Goal: Answer question/provide support: Share knowledge or assist other users

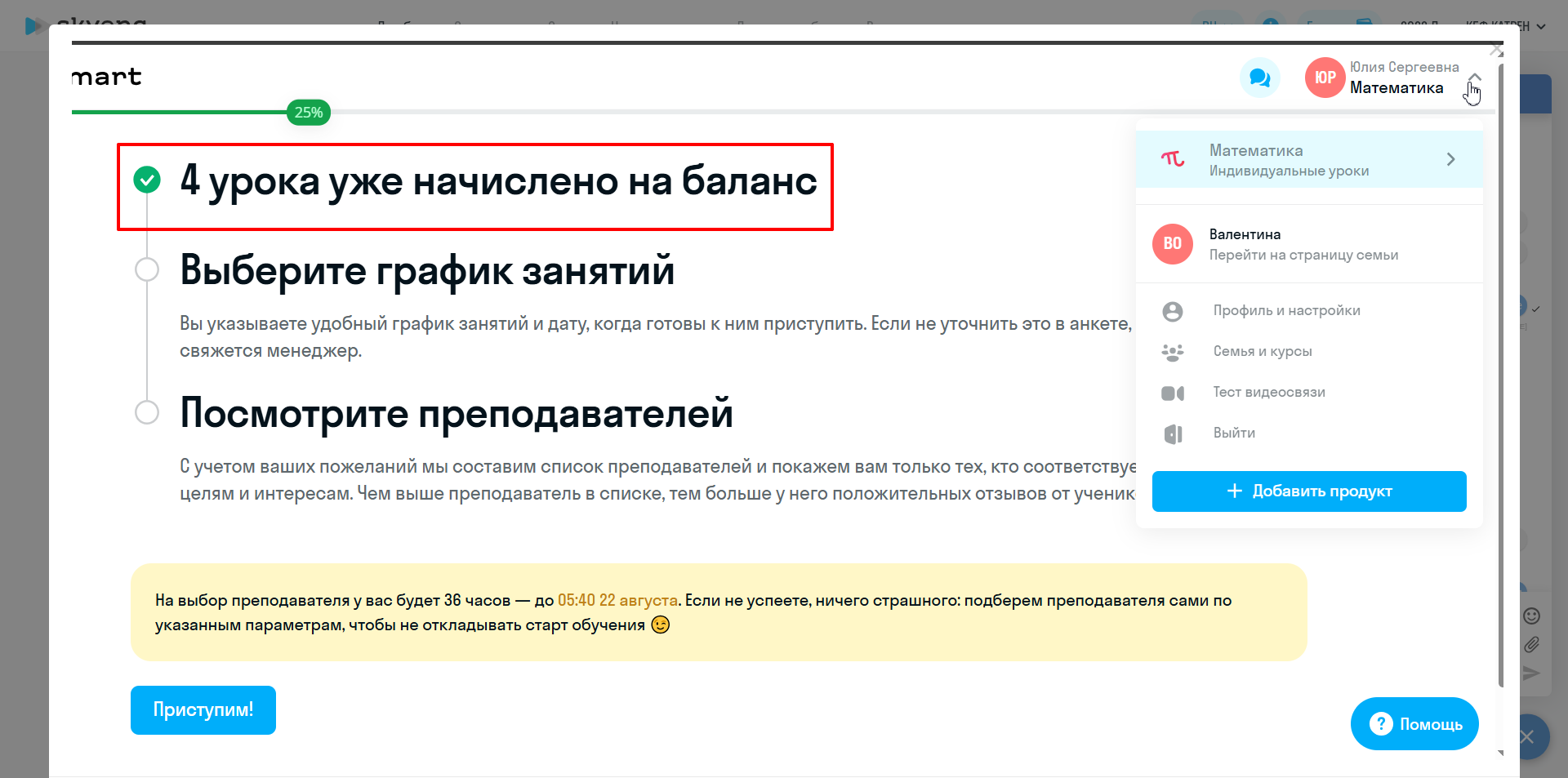
select select "30"
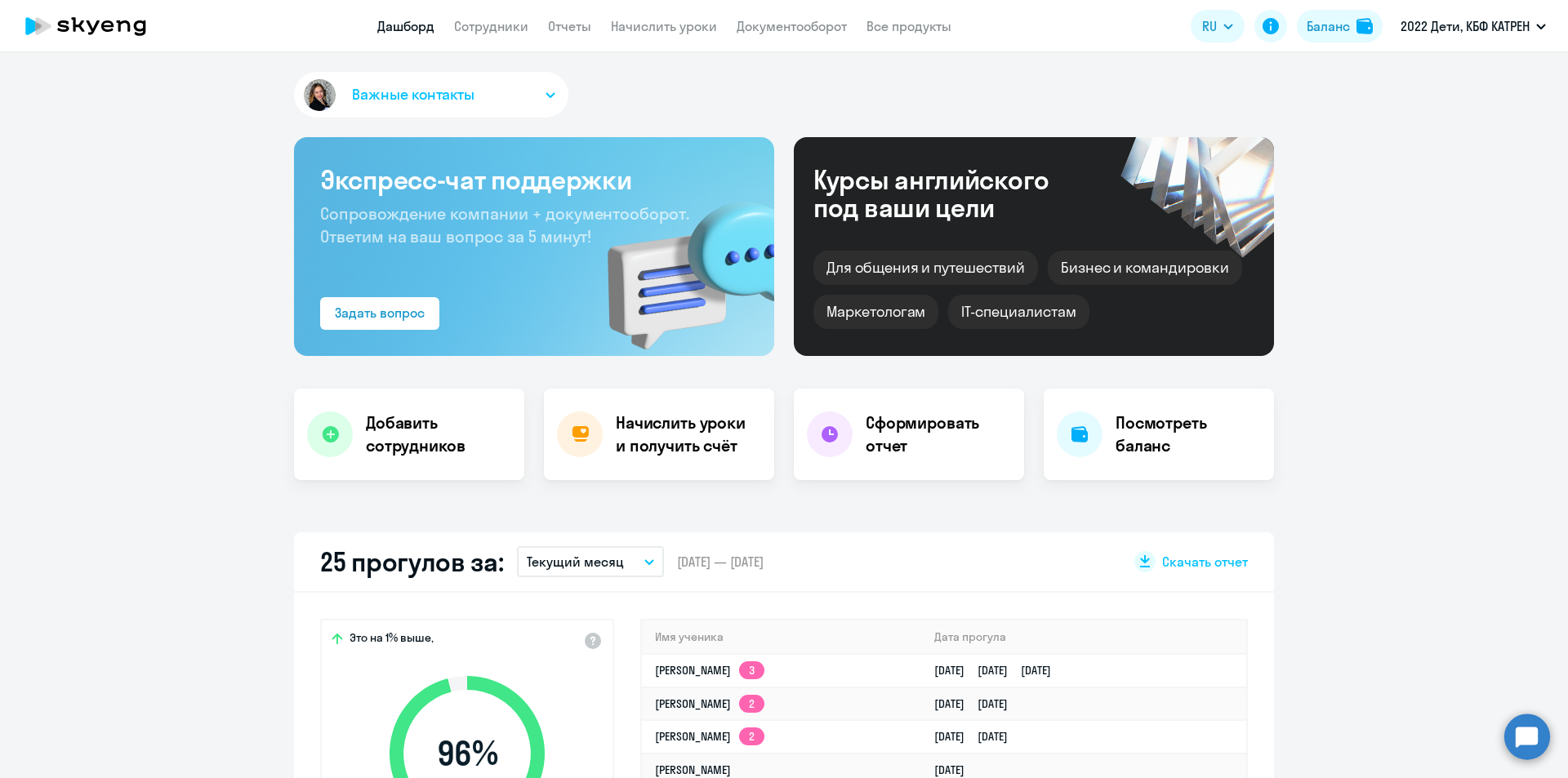
click at [1518, 748] on circle at bounding box center [1528, 737] width 46 height 46
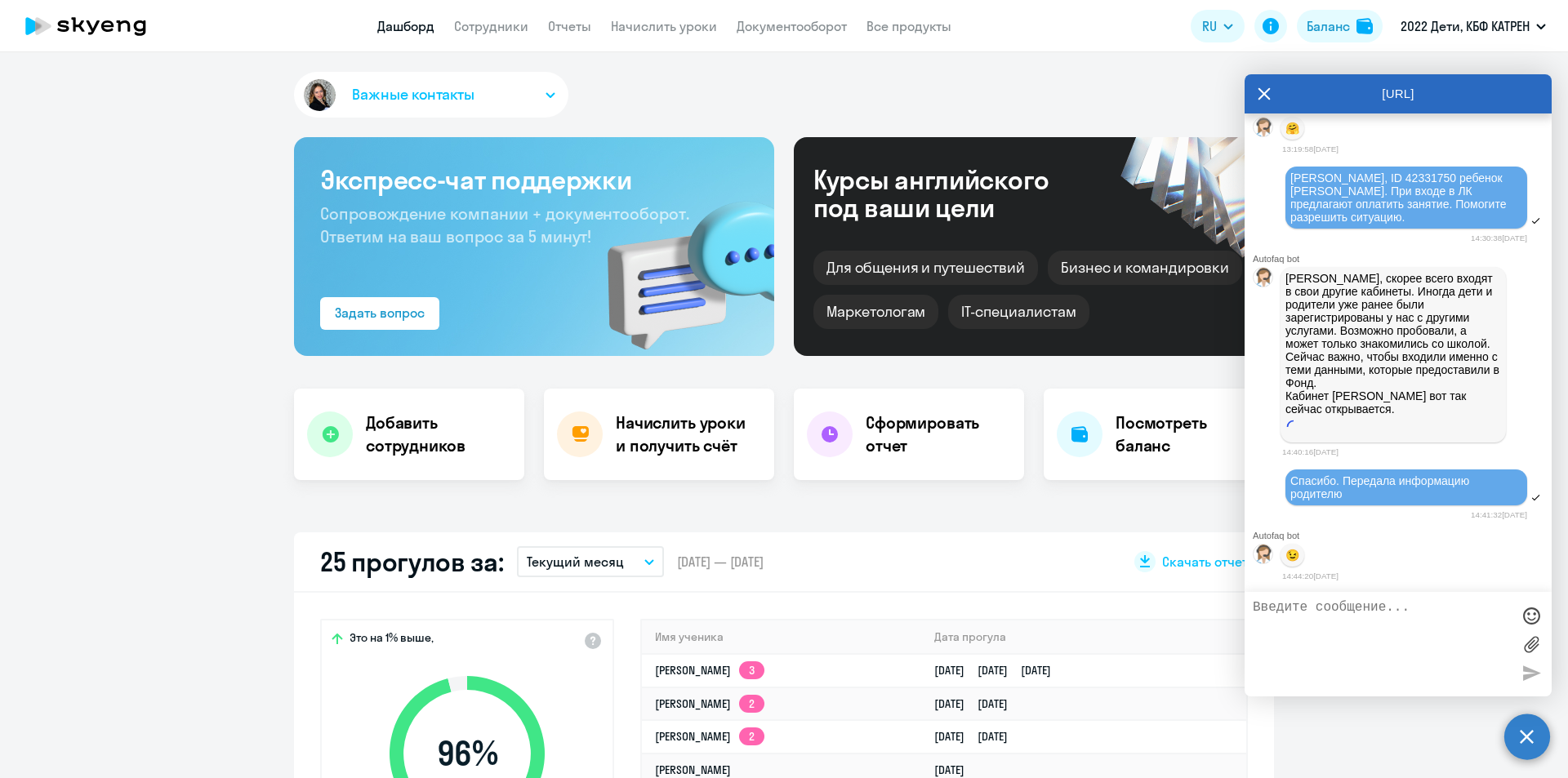
scroll to position [3651, 0]
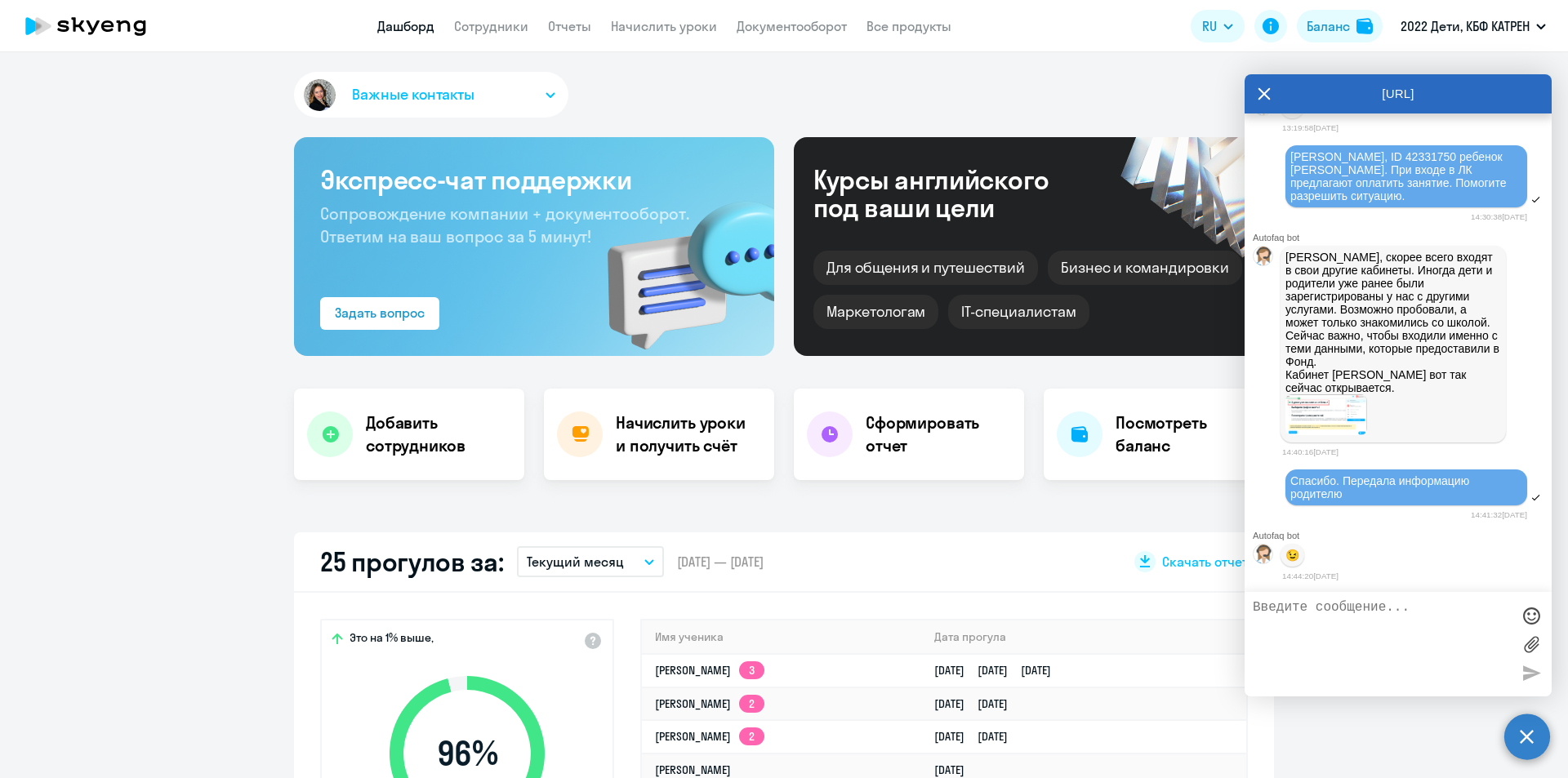
click at [1310, 606] on textarea at bounding box center [1381, 645] width 258 height 88
select select "30"
type textarea "[PERSON_NAME]"
click at [1340, 612] on textarea at bounding box center [1381, 645] width 258 height 88
paste textarea "42306315"
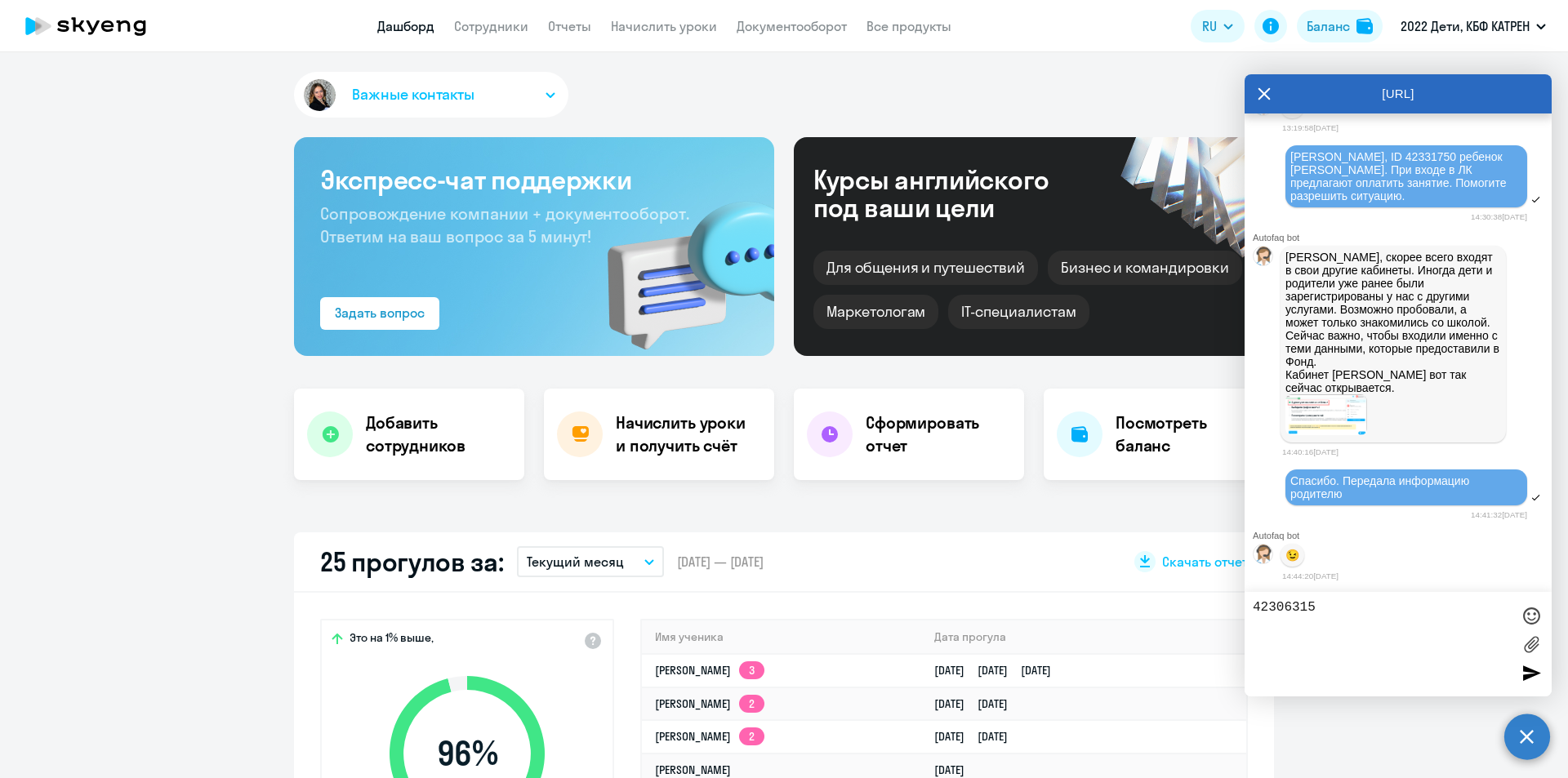
click at [1253, 608] on textarea "42306315" at bounding box center [1381, 645] width 258 height 88
click at [1347, 609] on textarea "ID 42306315" at bounding box center [1381, 645] width 258 height 88
drag, startPoint x: 1394, startPoint y: 605, endPoint x: 1345, endPoint y: 609, distance: 49.2
click at [1345, 609] on textarea "ID 42306315 учение [PERSON_NAME]" at bounding box center [1381, 645] width 258 height 88
click at [1253, 608] on textarea "ID 42306315 [PERSON_NAME]" at bounding box center [1381, 645] width 258 height 88
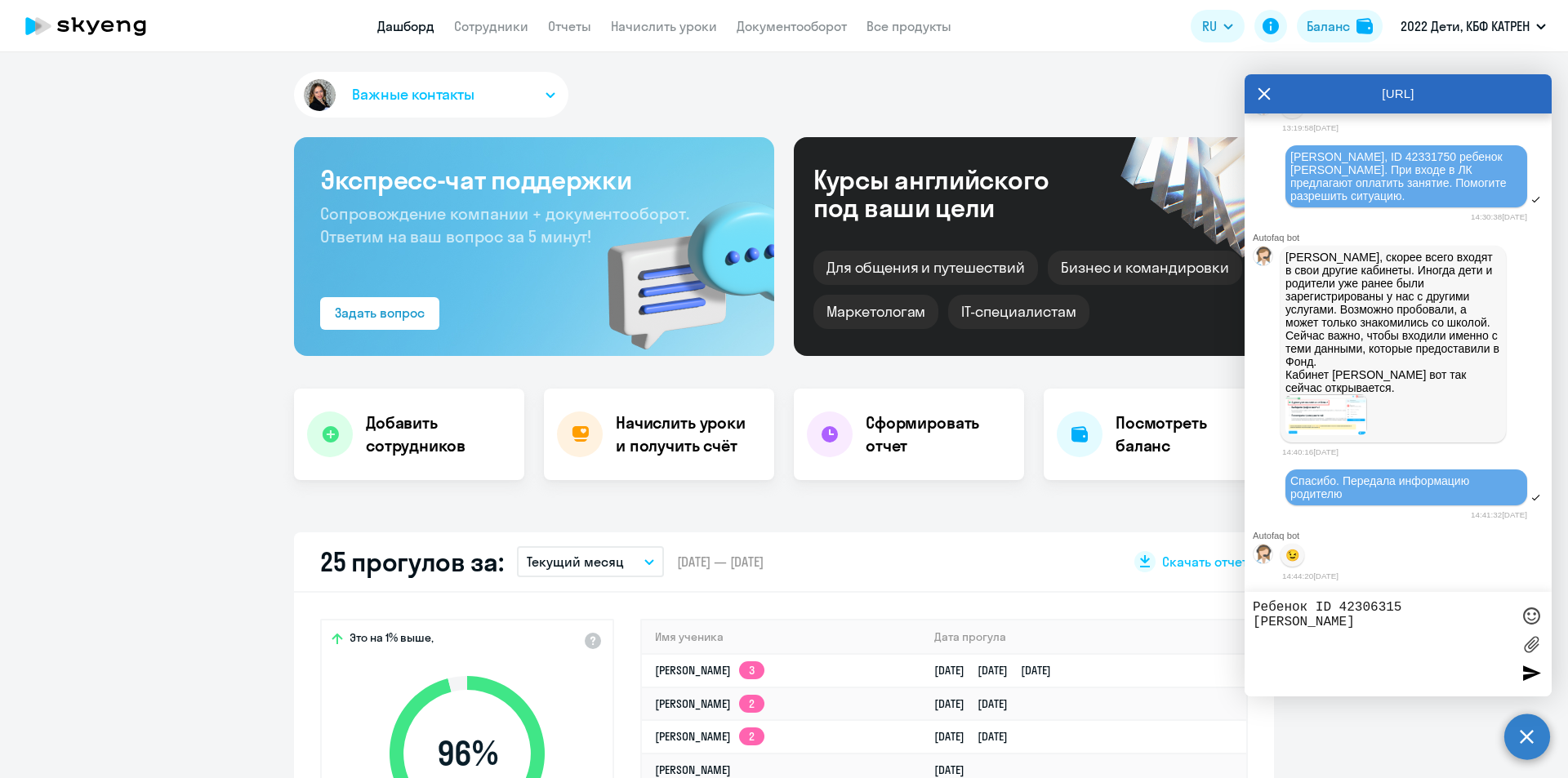
click at [1314, 616] on textarea "Ребенок ID 42306315 [PERSON_NAME]" at bounding box center [1381, 645] width 258 height 88
click at [1476, 627] on textarea "Ребенок ID 42306315 [PERSON_NAME]. Нужно время с 9 до 12" at bounding box center [1381, 645] width 258 height 88
click at [1309, 617] on textarea "Ребенок ID 42306315 [PERSON_NAME]. Нужно время с 9 до 12." at bounding box center [1381, 645] width 258 height 88
click at [1490, 623] on textarea "Ребенок ID 42306315 [PERSON_NAME]. Нужно время с 9 до 12." at bounding box center [1381, 645] width 258 height 88
click at [1480, 640] on textarea "Ребенок ID 42306315 [PERSON_NAME]. Нужно время с 9 до 12 (в любой будний день и…" at bounding box center [1381, 645] width 258 height 88
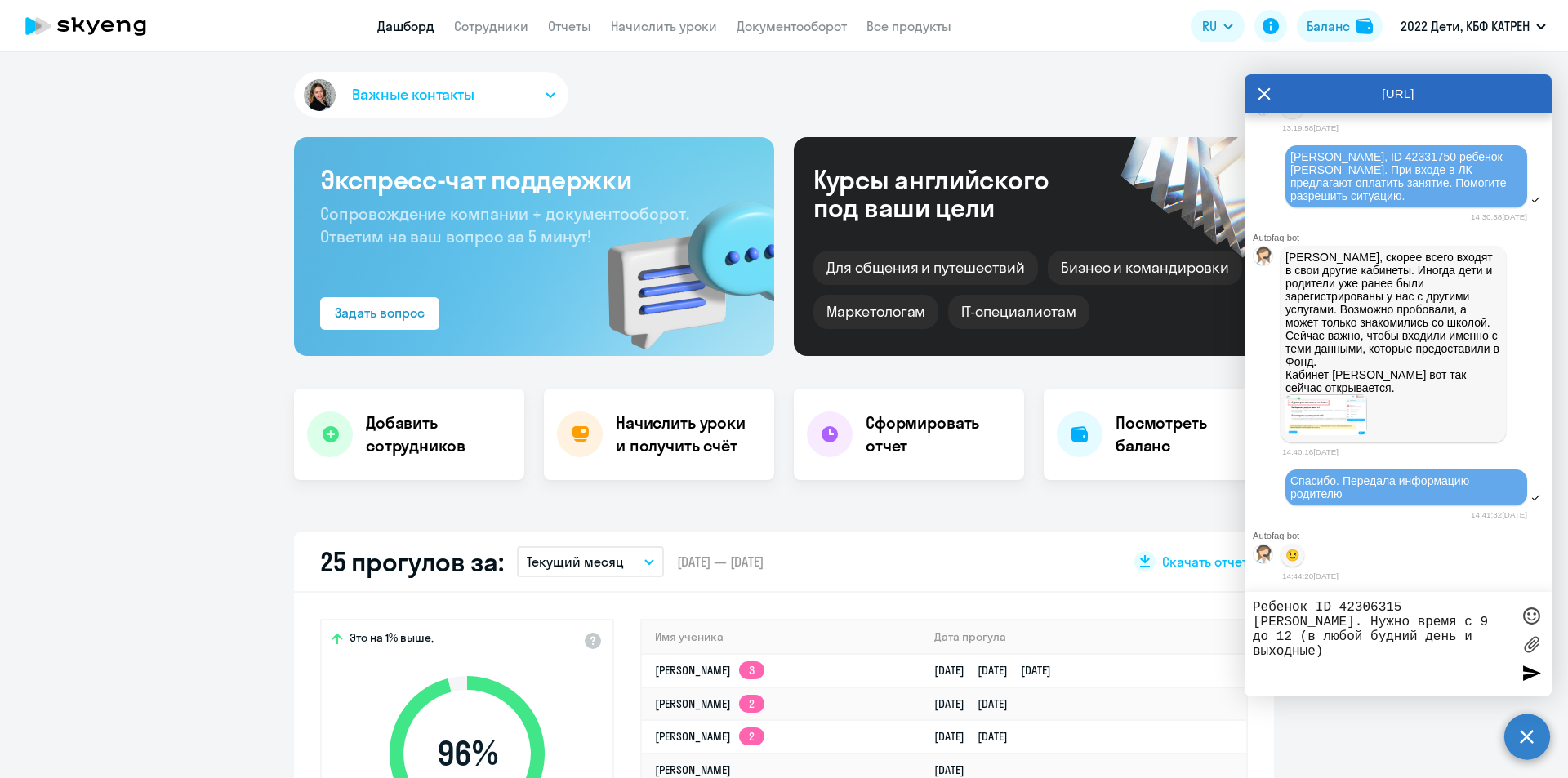
click at [1476, 638] on textarea "Ребенок ID 42306315 [PERSON_NAME]. Нужно время с 9 до 12 (в любой будний день и…" at bounding box center [1381, 645] width 258 height 88
click at [1477, 639] on textarea "Ребенок ID 42306315 [PERSON_NAME]. Нужно время с 9 до 12 (в любой будний день и…" at bounding box center [1381, 645] width 258 height 88
click at [1443, 673] on textarea "Ребенок ID 42306315 [PERSON_NAME]. Нужно время с 9 до 12 (в любой будний день и…" at bounding box center [1381, 645] width 258 height 88
click at [1455, 667] on textarea "Ребенок ID 42306315 [PERSON_NAME]. Нужно время с 9 до 12 (в любой будний день и…" at bounding box center [1381, 645] width 258 height 88
click at [1255, 606] on textarea "Ребенок ID 42306315 [PERSON_NAME]. Нужно время с 9 до 12 (в любой будний день и…" at bounding box center [1381, 645] width 258 height 88
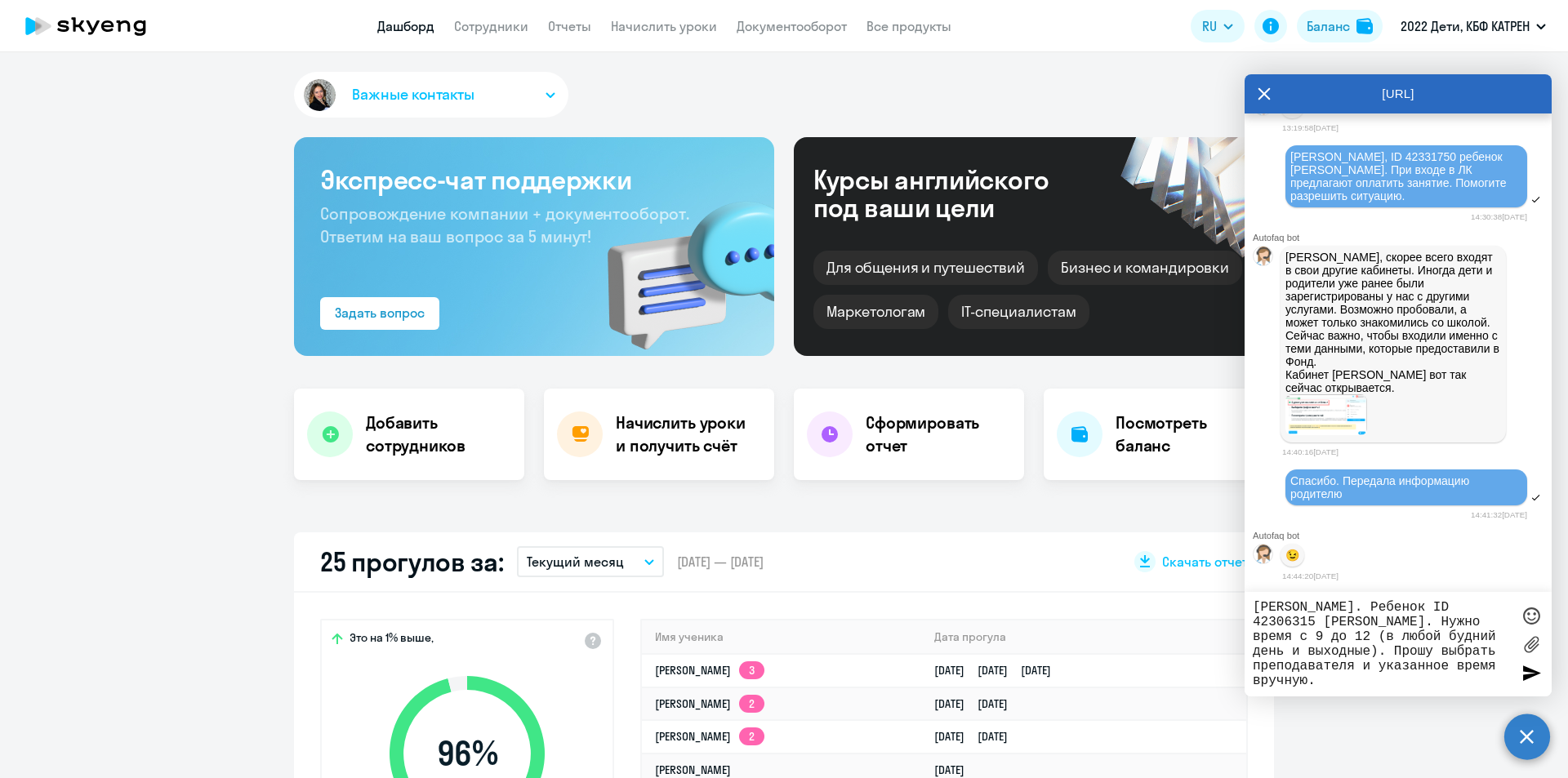
click at [1289, 609] on textarea "[PERSON_NAME]. Ребенок ID 42306315 [PERSON_NAME]. Нужно время с 9 до 12 (в любо…" at bounding box center [1381, 645] width 258 height 88
drag, startPoint x: 1298, startPoint y: 608, endPoint x: 1256, endPoint y: 602, distance: 42.4
click at [1256, 602] on textarea "[PERSON_NAME]. Ребенок ID 42306315 [PERSON_NAME]. Нужно время с 9 до 12 (в любо…" at bounding box center [1381, 645] width 258 height 88
type textarea "Ребенок ID 42306315 [PERSON_NAME]. Нужно время с 9 до 12 (в любой будний день и…"
click at [1528, 738] on circle at bounding box center [1528, 737] width 46 height 46
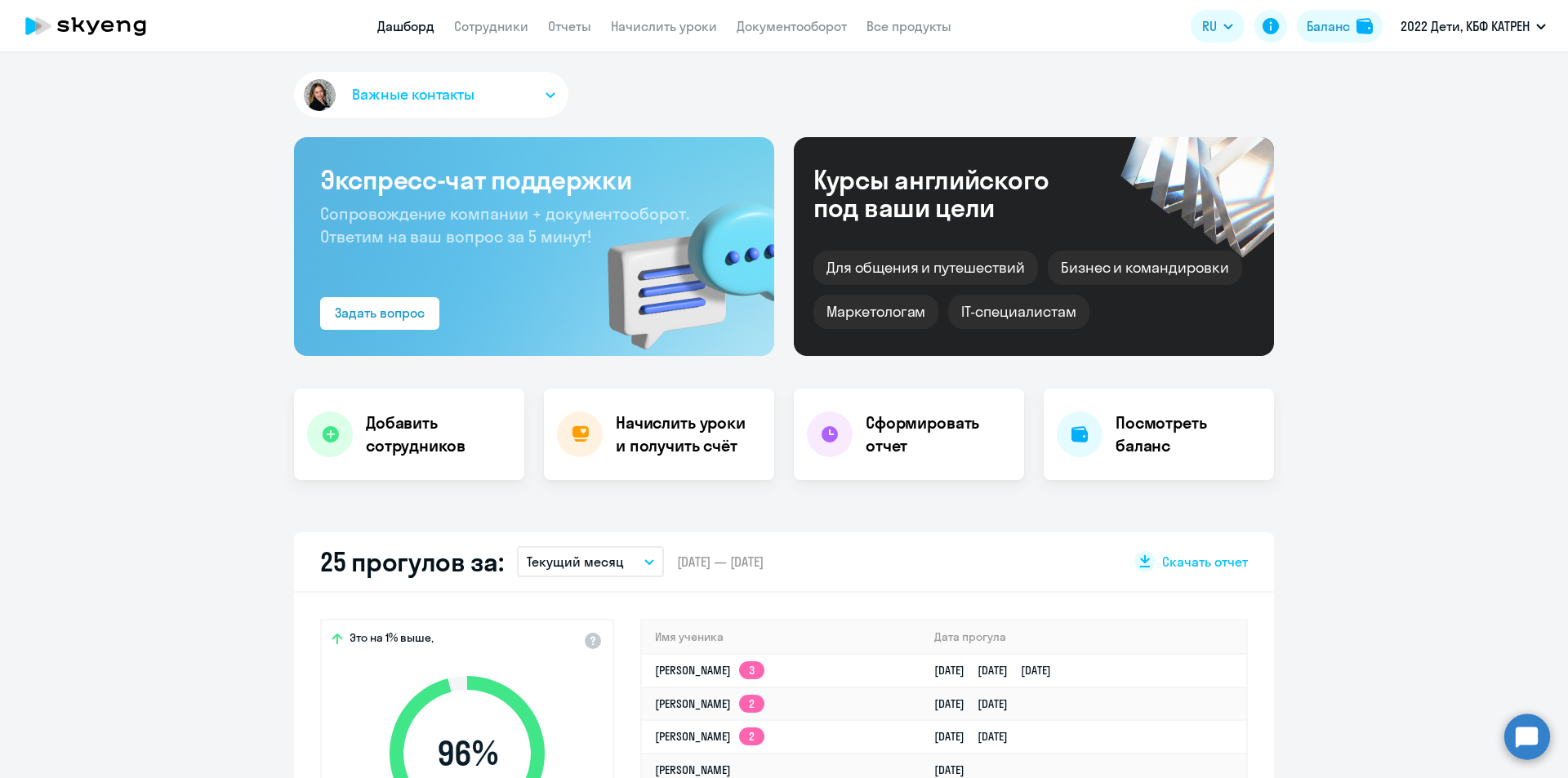
click at [1516, 734] on circle at bounding box center [1528, 737] width 46 height 46
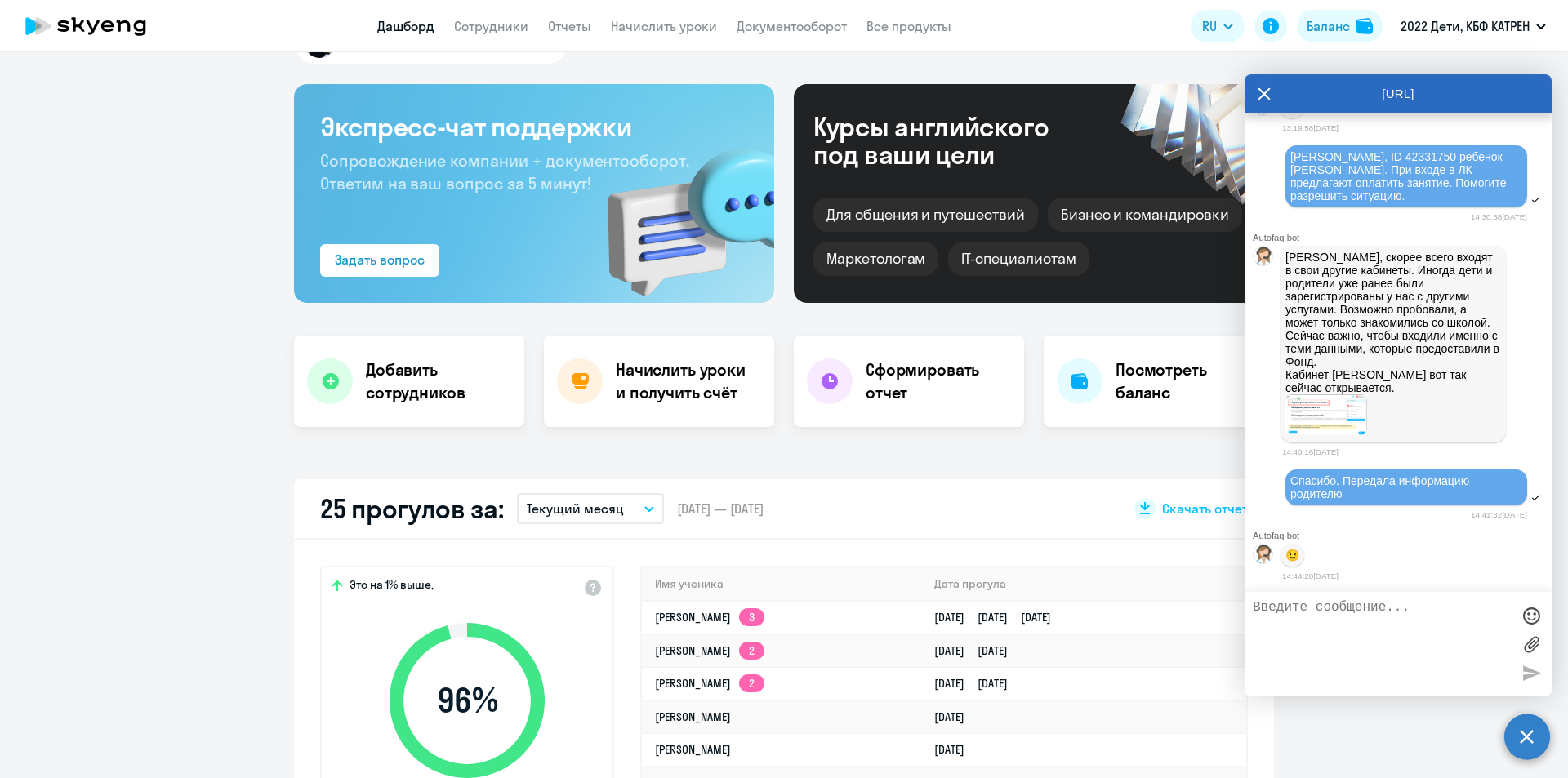
scroll to position [82, 0]
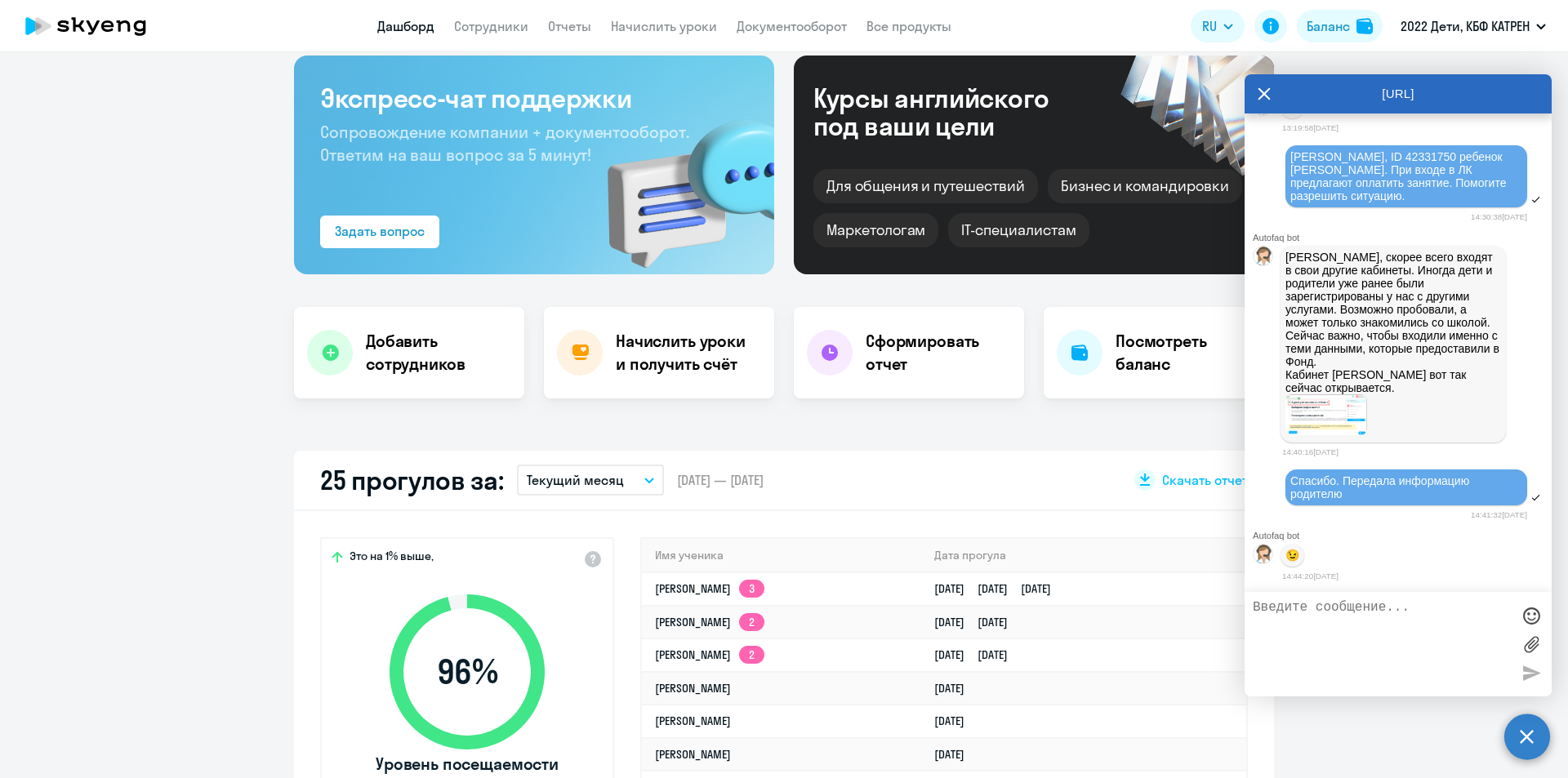
click at [1338, 623] on textarea at bounding box center [1381, 645] width 258 height 88
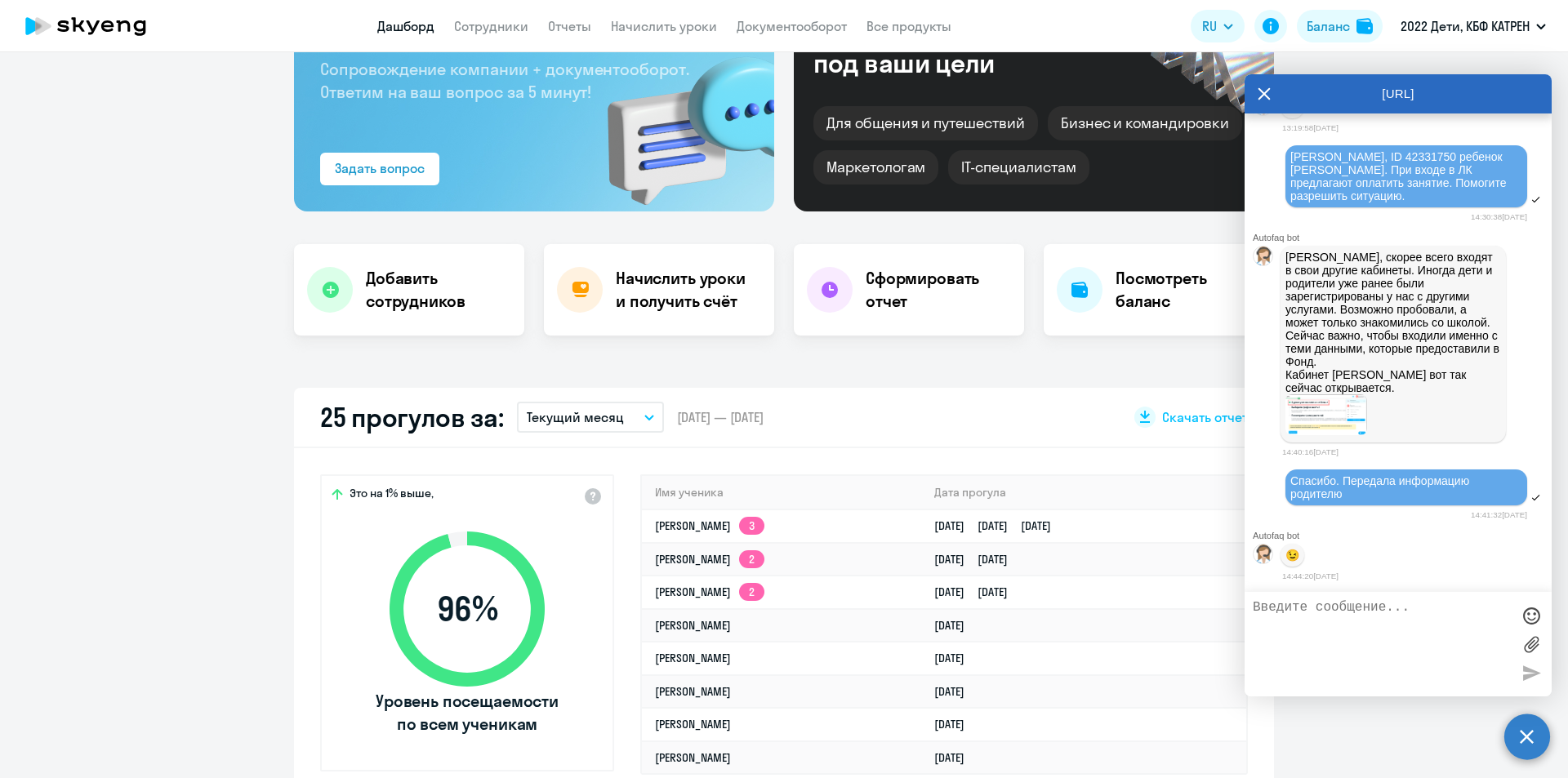
scroll to position [164, 0]
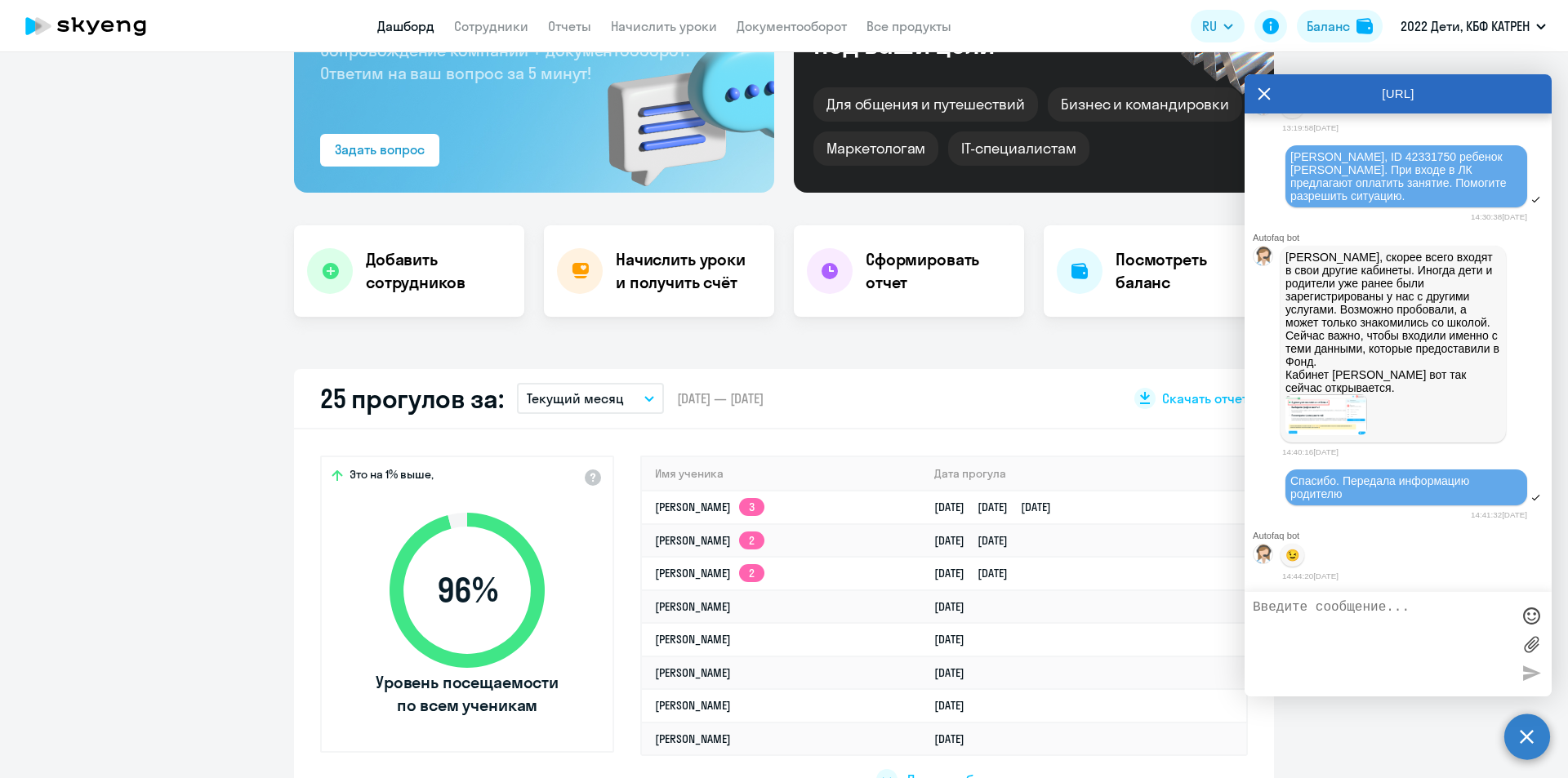
click at [1345, 610] on textarea at bounding box center [1381, 645] width 258 height 88
paste textarea "42306315"
click at [1254, 605] on textarea "42306315" at bounding box center [1381, 645] width 258 height 88
click at [1369, 641] on textarea "Ребенок ID 42306315 [PERSON_NAME]. Нужно время с 9 до 12 (любые будние дни и вы…" at bounding box center [1381, 645] width 258 height 88
click at [1483, 633] on textarea "Ребенок ID 42306315 [PERSON_NAME]. Нужно время с 9 до 12 (любые будние дни и вы…" at bounding box center [1381, 645] width 258 height 88
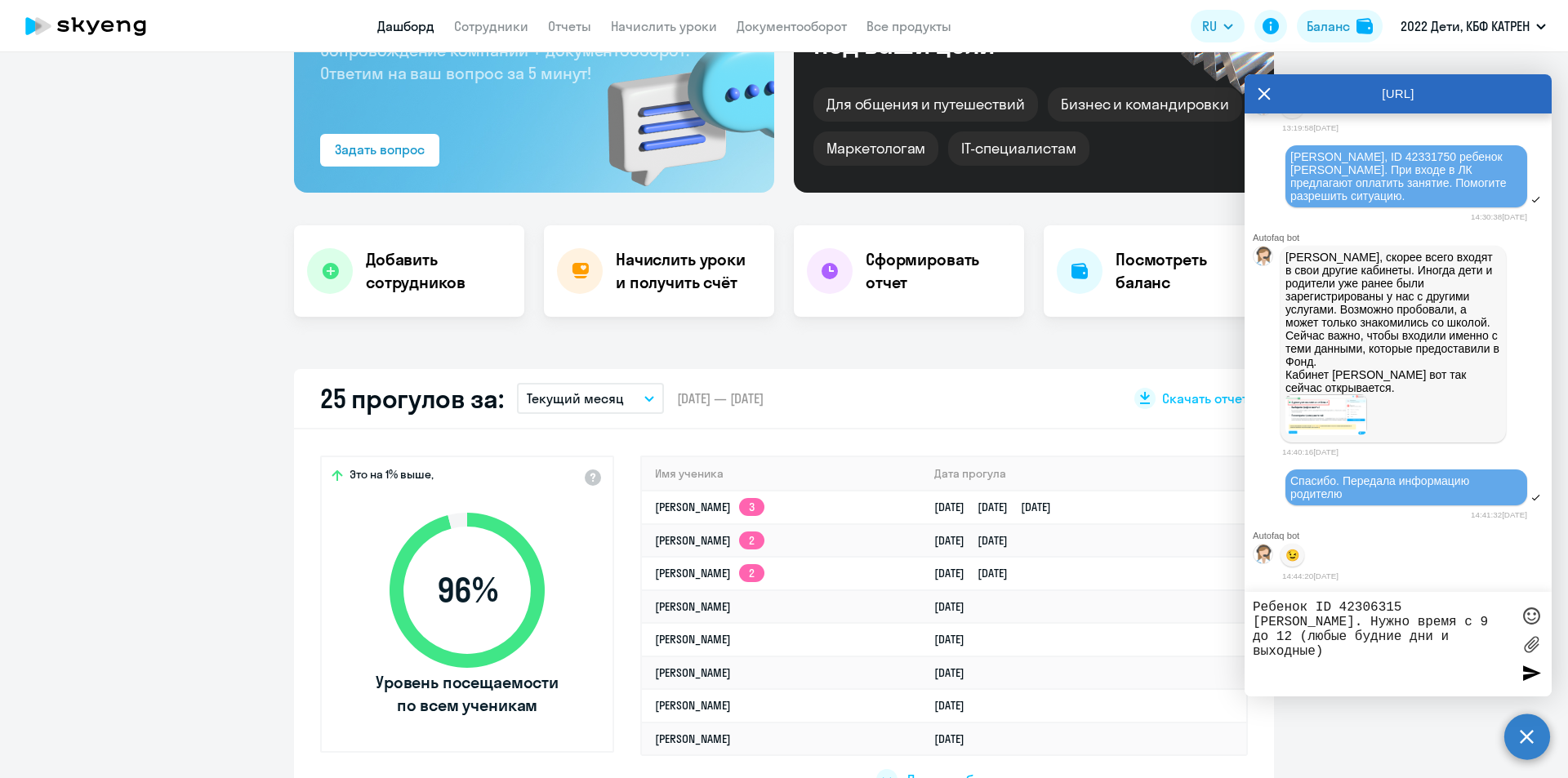
click at [1402, 624] on textarea "Ребенок ID 42306315 [PERSON_NAME]. Нужно время с 9 до 12 (любые будние дни и вы…" at bounding box center [1381, 645] width 258 height 88
click at [1501, 639] on textarea "Ребенок ID 42306315 [PERSON_NAME]. Нужно время только с 9 до 12 (любые будние д…" at bounding box center [1381, 645] width 258 height 88
click at [1437, 678] on textarea "Ребенок ID 42306315 [PERSON_NAME]. Нужно время только с 9 до 12 (любые будние д…" at bounding box center [1381, 645] width 258 height 88
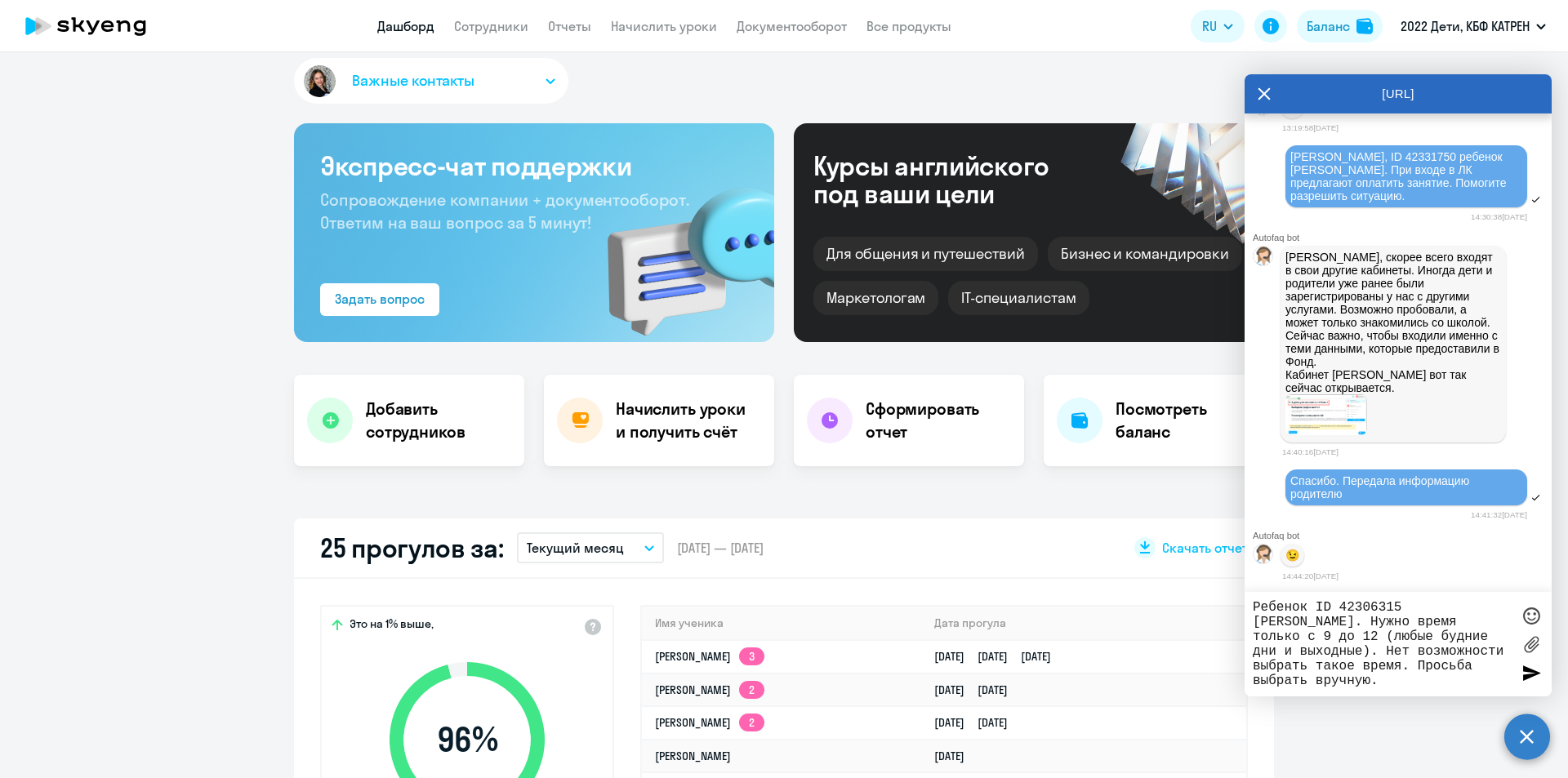
scroll to position [0, 0]
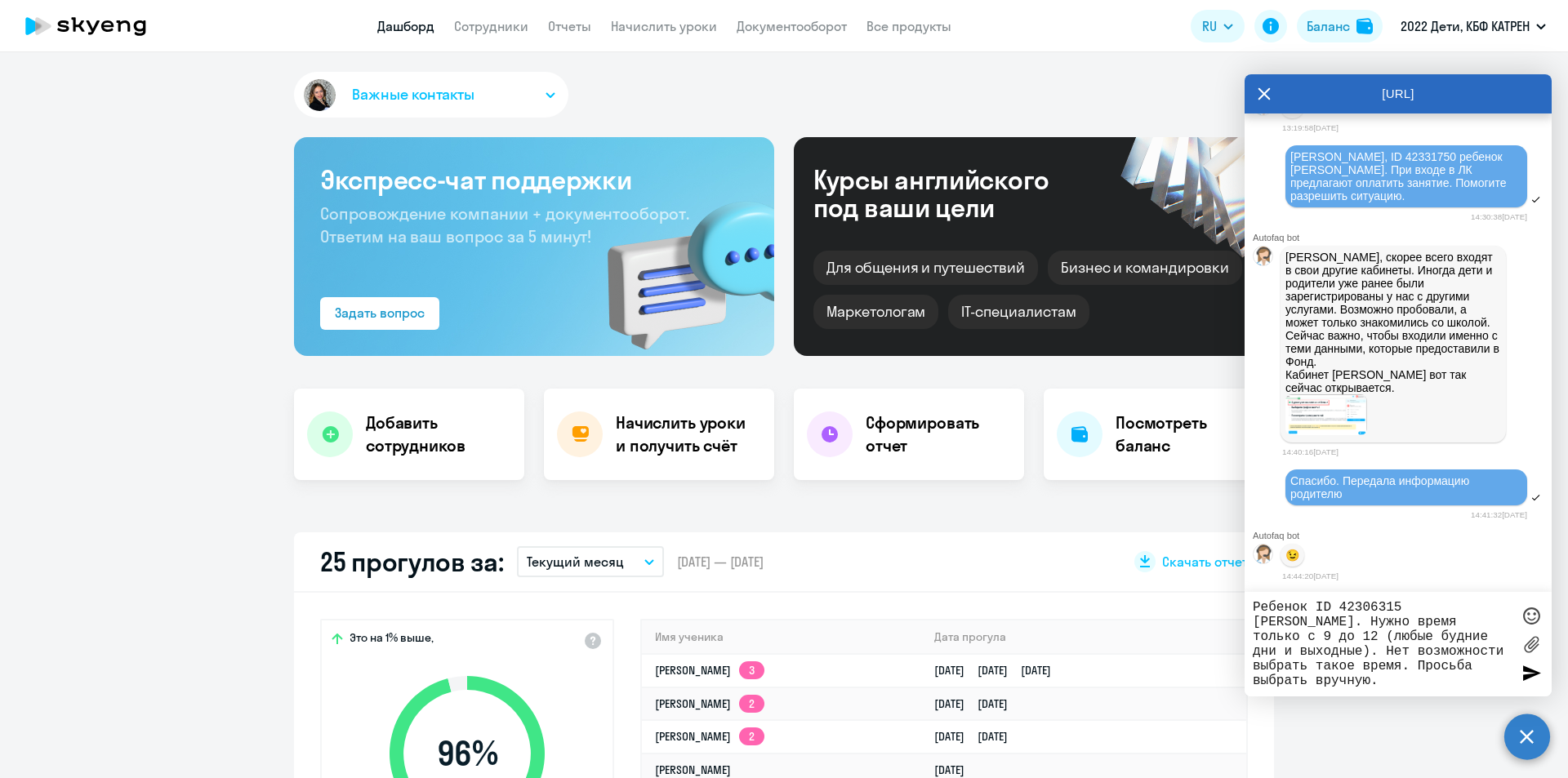
click at [1382, 684] on textarea "Ребенок ID 42306315 [PERSON_NAME]. Нужно время только с 9 до 12 (любые будние д…" at bounding box center [1381, 645] width 258 height 88
click at [1400, 678] on textarea "Ребенок ID 42306315 [PERSON_NAME]. Нужно время только с 9 до 12 (любые будние д…" at bounding box center [1381, 645] width 258 height 88
type textarea "Ребенок ID 42306315 [PERSON_NAME]. Нужно время только с 9 до 12 (любые будние д…"
click at [1529, 669] on div at bounding box center [1531, 673] width 25 height 25
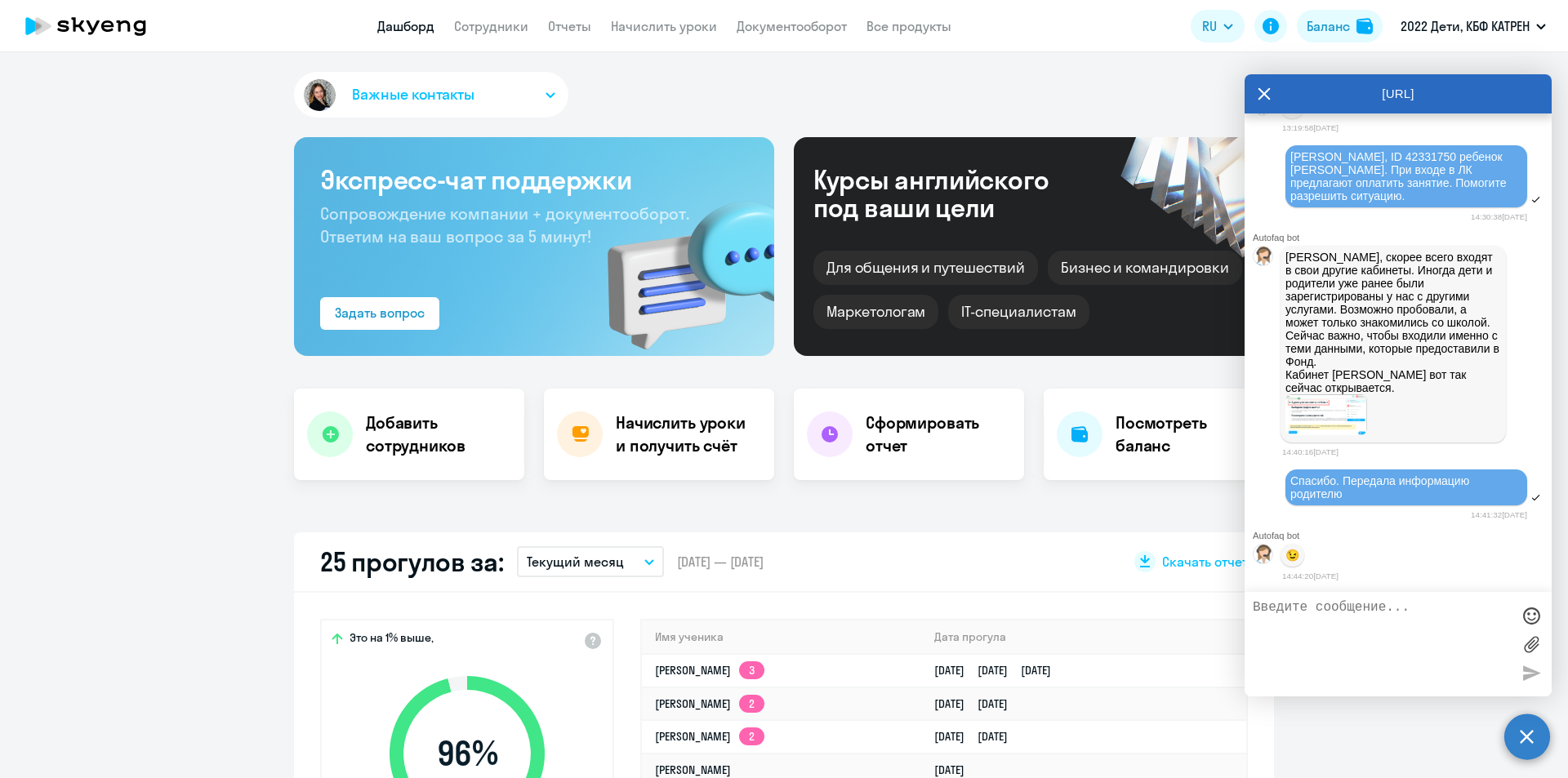
scroll to position [3753, 0]
